Goal: Transaction & Acquisition: Purchase product/service

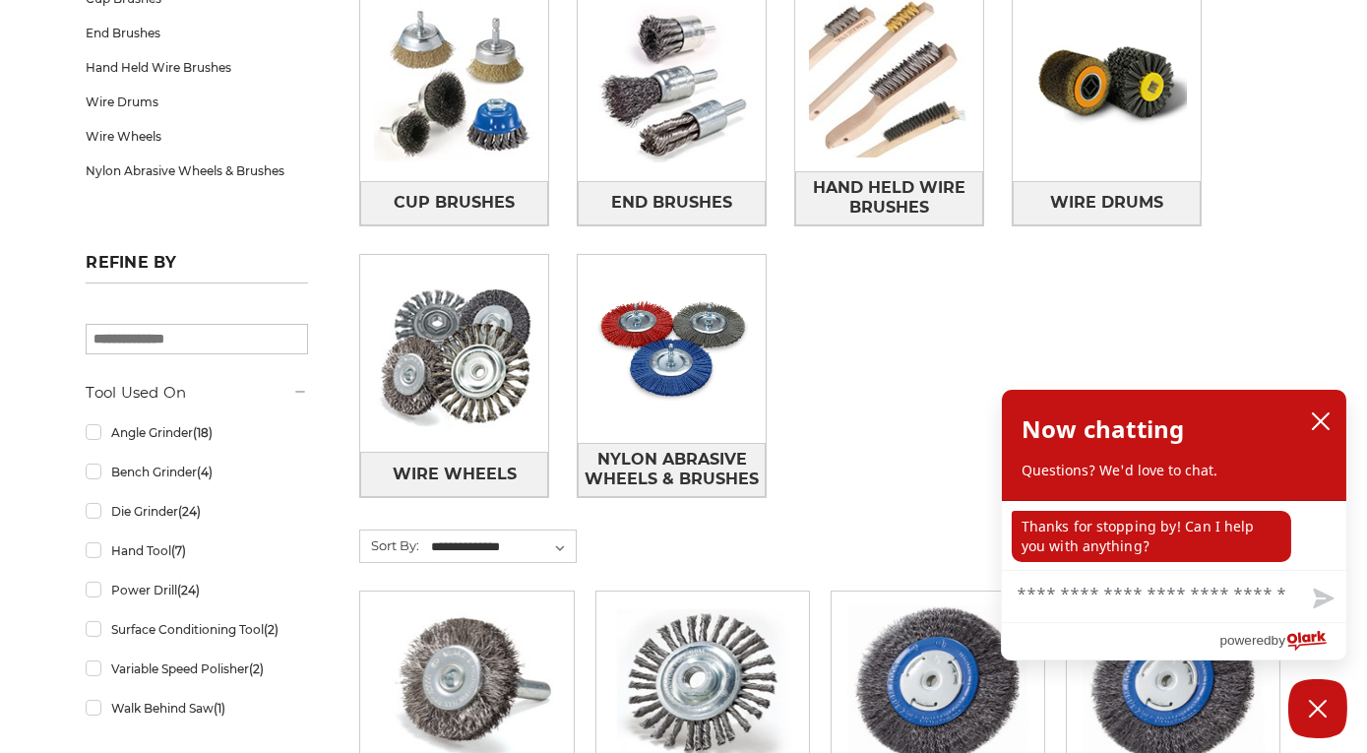
scroll to position [393, 0]
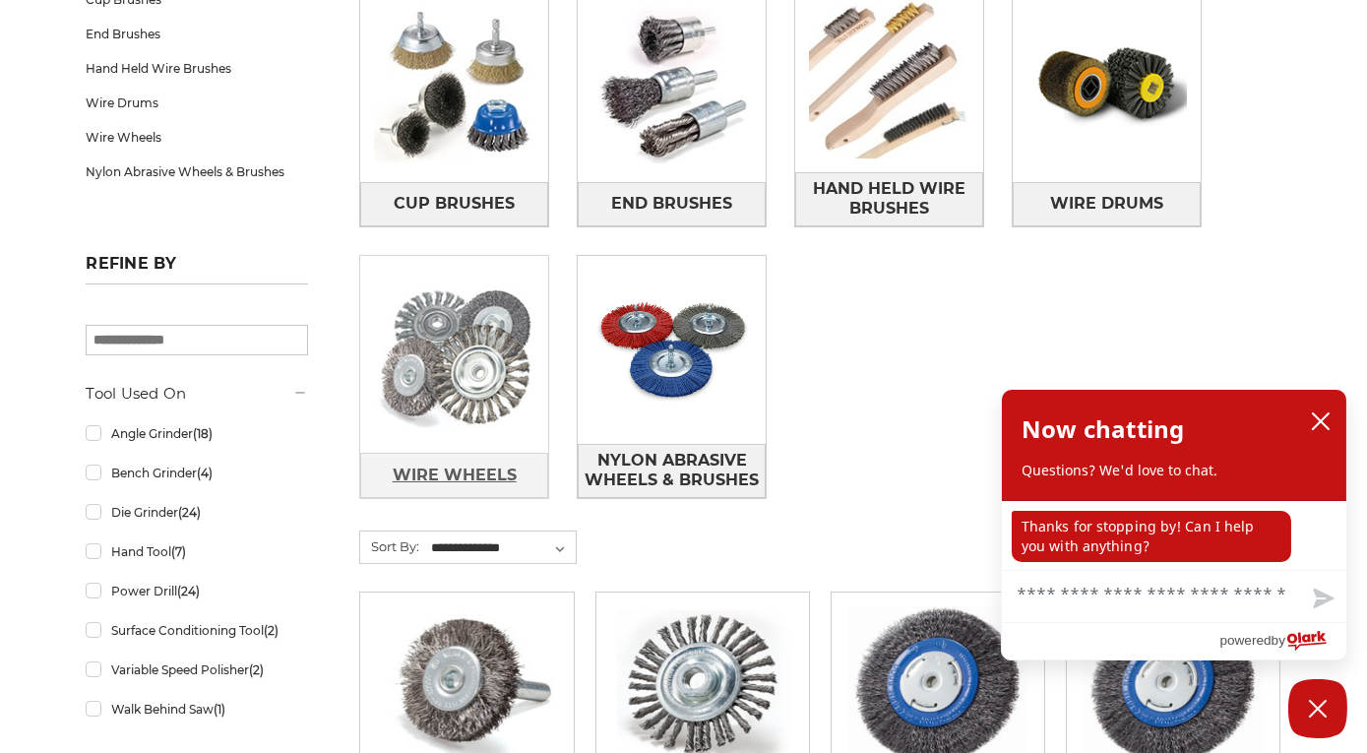
click at [471, 470] on span "Wire Wheels" at bounding box center [455, 474] width 124 height 33
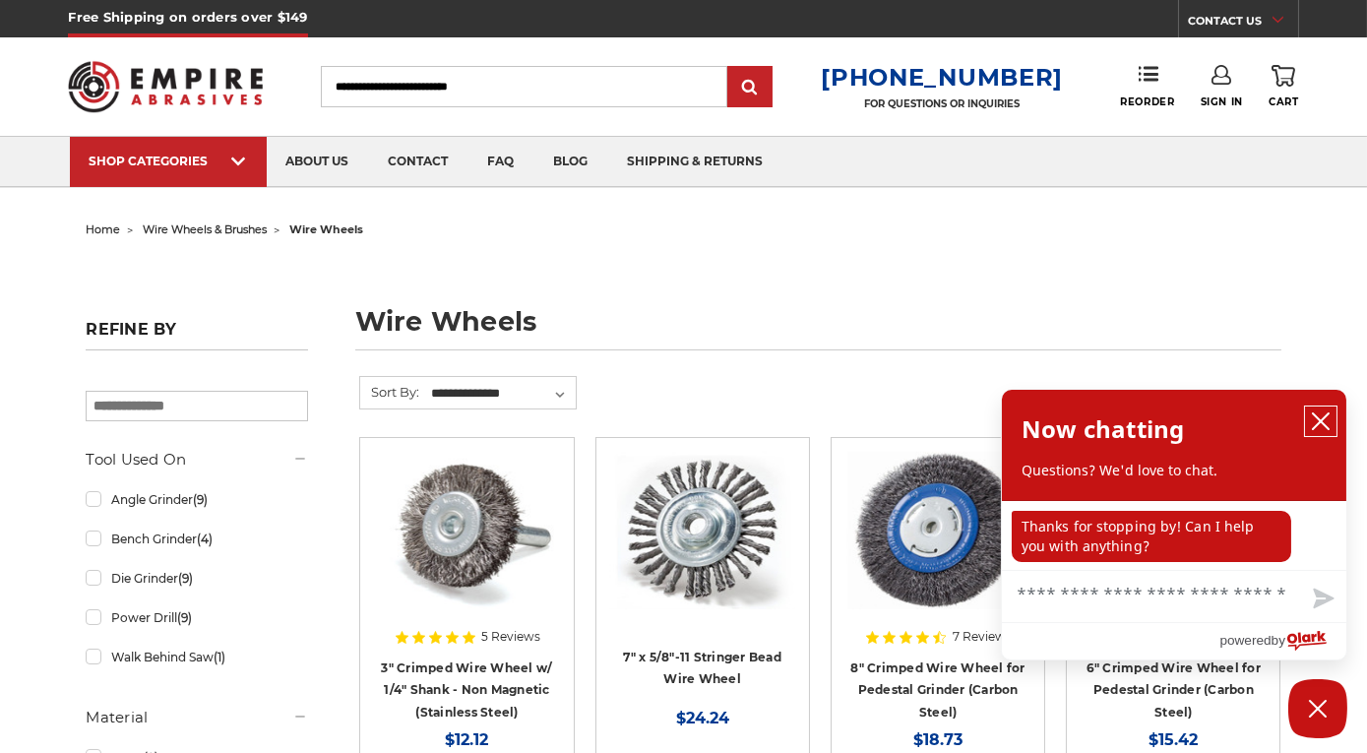
click at [1318, 424] on icon "close chatbox" at bounding box center [1320, 421] width 20 height 20
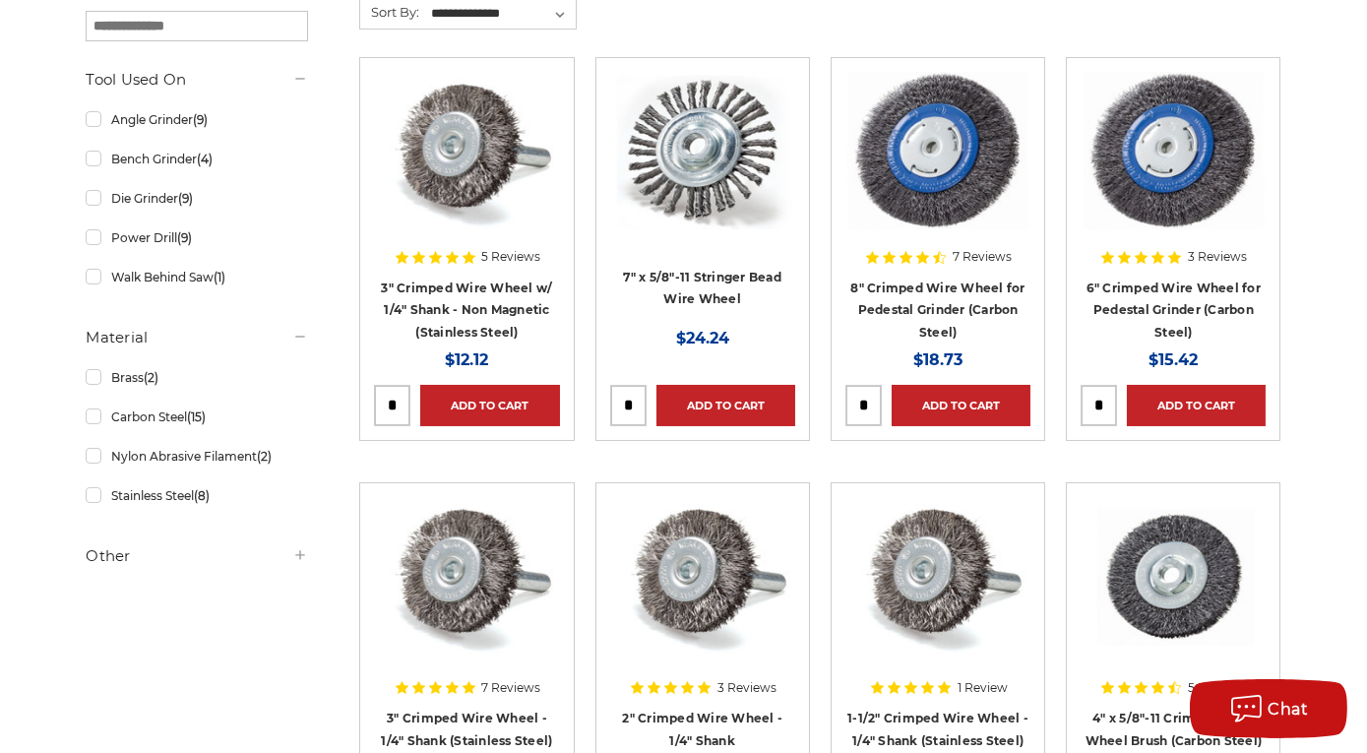
scroll to position [196, 0]
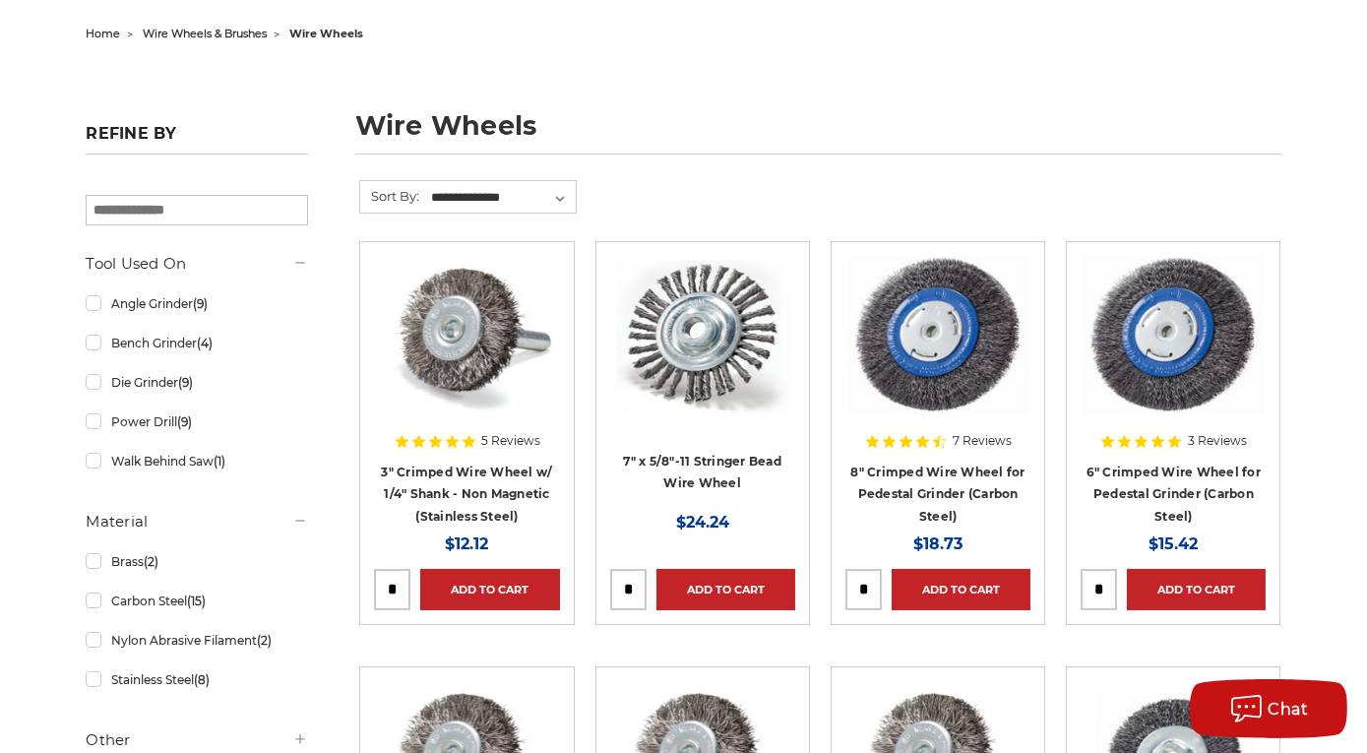
click at [1168, 365] on img at bounding box center [1172, 334] width 185 height 157
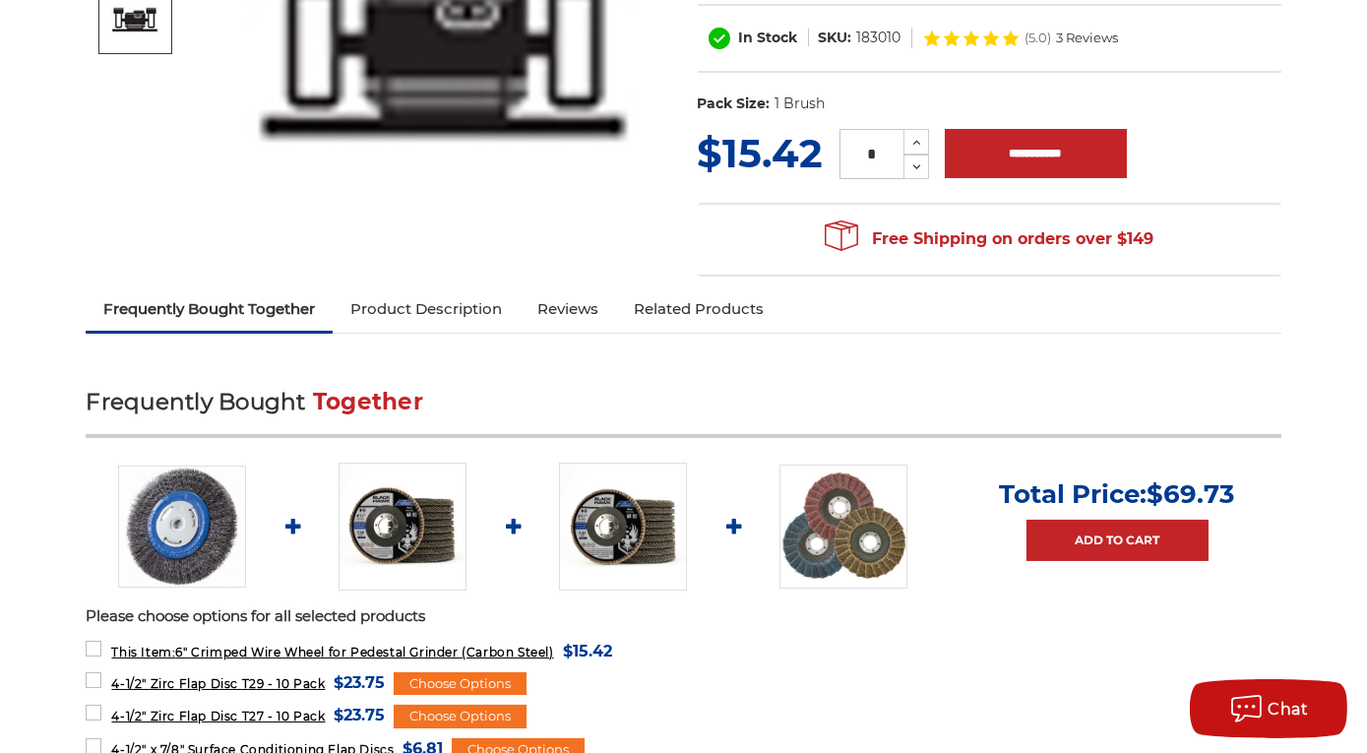
scroll to position [590, 0]
